Goal: Information Seeking & Learning: Check status

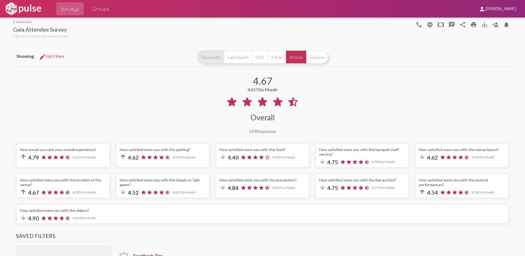
click at [206, 58] on button "This month" at bounding box center [210, 56] width 27 height 13
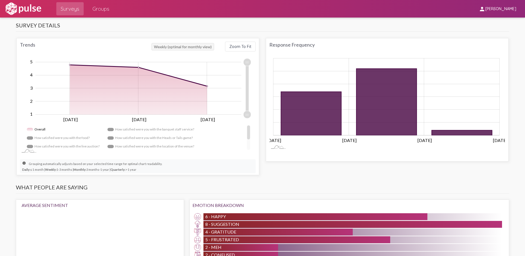
scroll to position [357, 0]
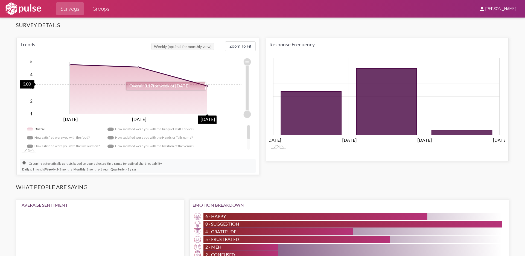
click at [207, 85] on rect "Chart" at bounding box center [139, 88] width 206 height 52
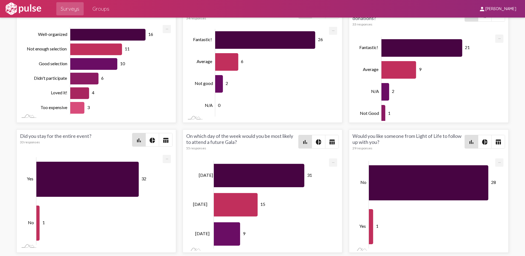
scroll to position [2, 0]
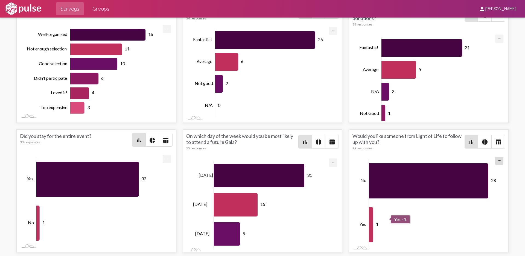
click at [371, 228] on icon "Series" at bounding box center [371, 224] width 4 height 35
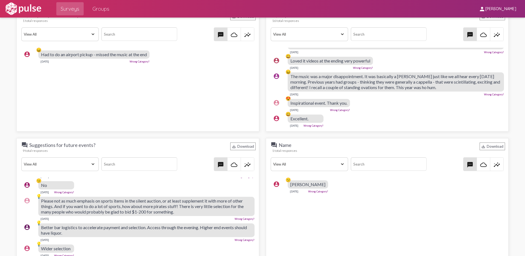
scroll to position [624, 0]
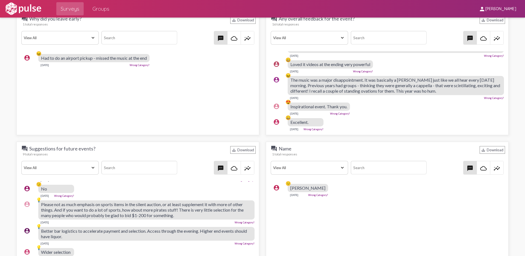
click at [298, 170] on select "View All Positive Neutral Negative Happy Meh Suggestions Angry Disgust Sadness …" at bounding box center [309, 168] width 77 height 14
click at [373, 167] on input at bounding box center [389, 167] width 76 height 13
click at [335, 211] on div "account_circle 🫤 [PERSON_NAME] [DATE] Wrong Category?" at bounding box center [388, 222] width 236 height 82
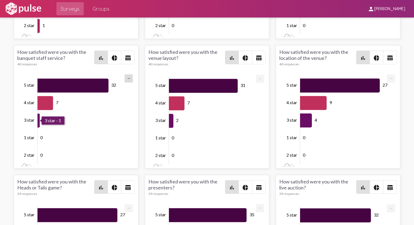
scroll to position [0, 0]
